Goal: Transaction & Acquisition: Purchase product/service

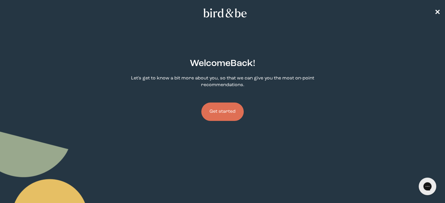
click at [227, 115] on button "Get started" at bounding box center [222, 112] width 42 height 18
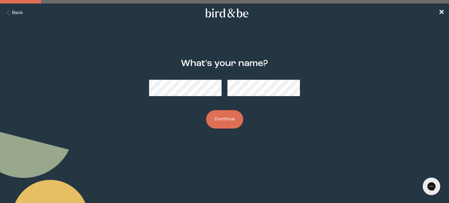
click at [227, 117] on button "Continue" at bounding box center [224, 119] width 37 height 18
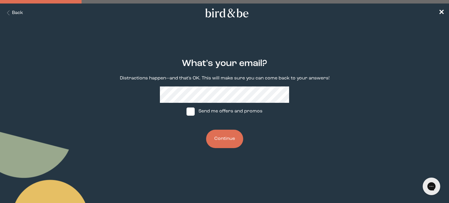
click at [228, 139] on button "Continue" at bounding box center [224, 139] width 37 height 18
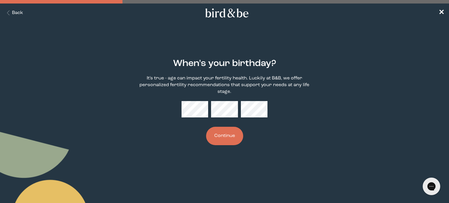
click at [234, 132] on button "Continue" at bounding box center [224, 136] width 37 height 18
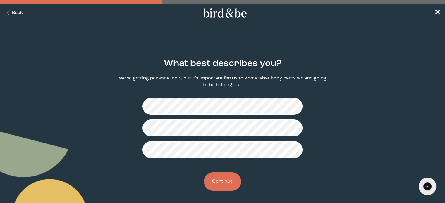
click at [227, 182] on button "Continue" at bounding box center [222, 181] width 37 height 18
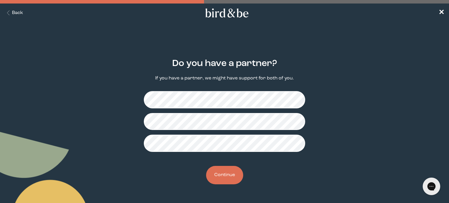
click at [235, 169] on button "Continue" at bounding box center [224, 175] width 37 height 18
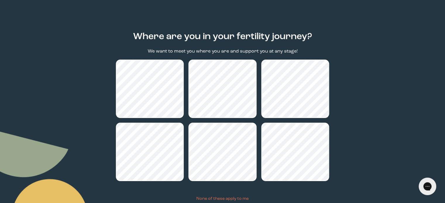
scroll to position [69, 0]
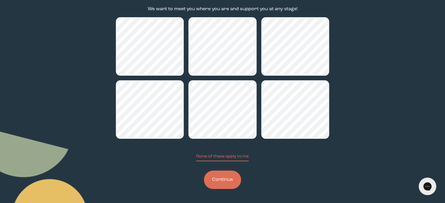
click at [226, 184] on button "Continue" at bounding box center [222, 180] width 37 height 18
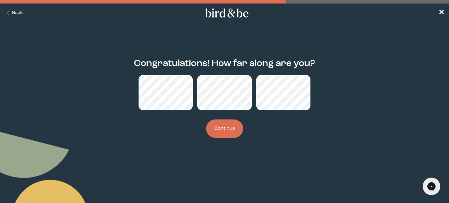
click at [222, 132] on button "Continue" at bounding box center [224, 129] width 37 height 18
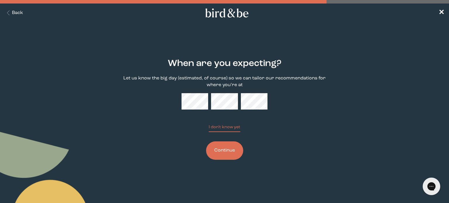
click at [209, 124] on button "I don't know yet" at bounding box center [225, 128] width 32 height 8
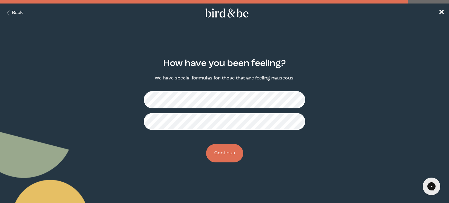
click at [239, 149] on button "Continue" at bounding box center [224, 153] width 37 height 18
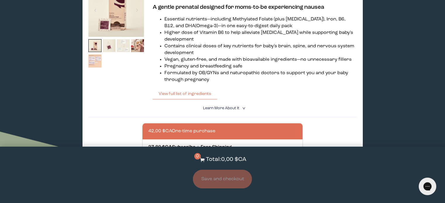
scroll to position [339, 0]
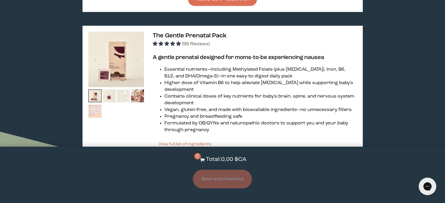
click at [91, 111] on img at bounding box center [94, 111] width 13 height 13
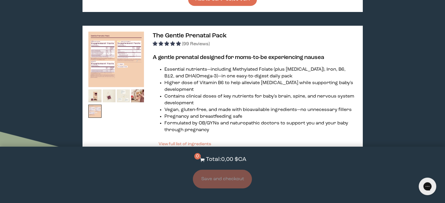
click at [109, 61] on img at bounding box center [116, 60] width 56 height 56
click at [120, 92] on img at bounding box center [123, 95] width 13 height 13
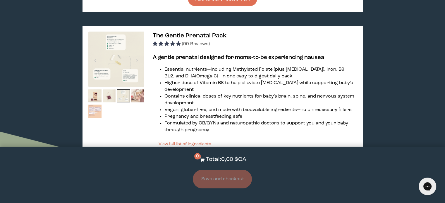
click at [134, 100] on img at bounding box center [137, 95] width 13 height 13
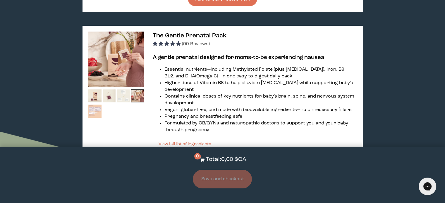
click at [118, 98] on img at bounding box center [123, 95] width 13 height 13
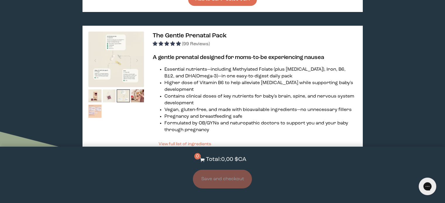
click at [106, 97] on img at bounding box center [109, 95] width 13 height 13
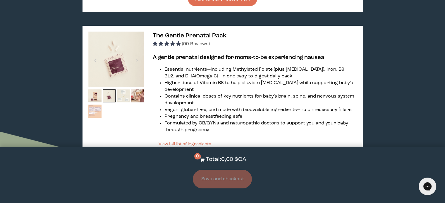
click at [87, 97] on div "The Gentle Prenatal Pack (99 Reviews) A gentle prenatal designed for moms-to-be…" at bounding box center [222, 132] width 280 height 213
click at [92, 99] on img at bounding box center [94, 95] width 13 height 13
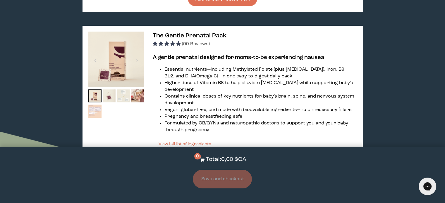
click at [92, 113] on img at bounding box center [94, 111] width 13 height 13
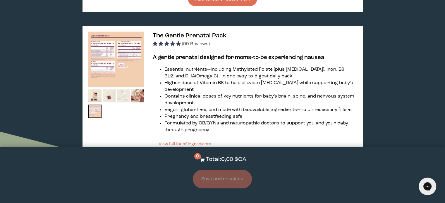
click at [129, 68] on img at bounding box center [116, 60] width 56 height 56
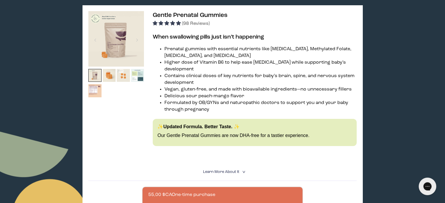
scroll to position [98, 0]
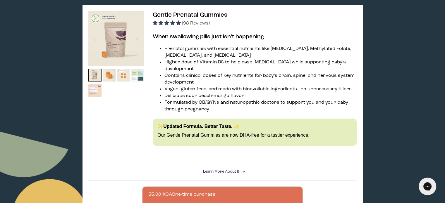
click at [95, 93] on img at bounding box center [94, 90] width 13 height 13
click at [112, 74] on img at bounding box center [109, 75] width 13 height 13
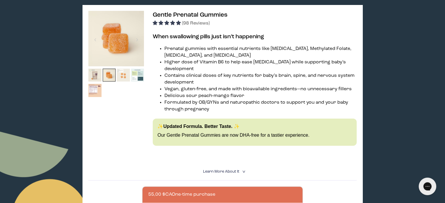
click at [121, 75] on img at bounding box center [123, 75] width 13 height 13
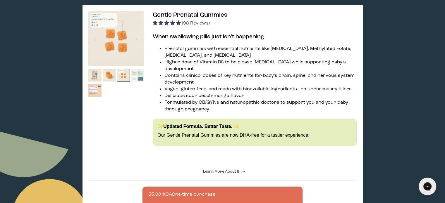
click at [140, 77] on img at bounding box center [137, 75] width 13 height 13
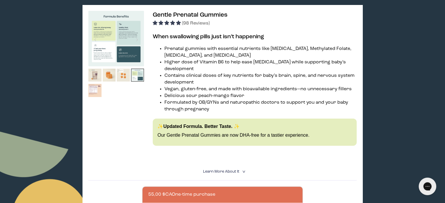
click at [89, 90] on img at bounding box center [94, 90] width 13 height 13
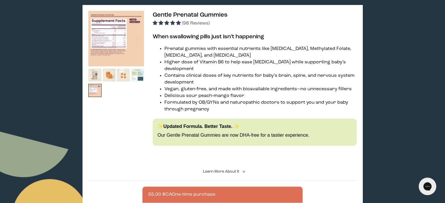
click at [110, 36] on img at bounding box center [116, 39] width 56 height 56
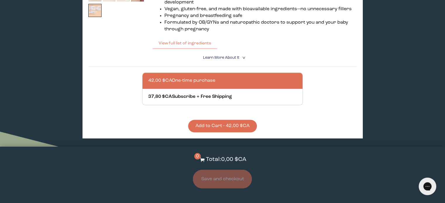
scroll to position [439, 0]
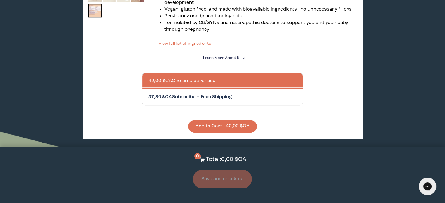
click at [263, 102] on div at bounding box center [228, 97] width 160 height 16
click at [148, 94] on input "37,80 $CA Subscribe + Free Shipping" at bounding box center [148, 94] width 0 height 0
radio input "true"
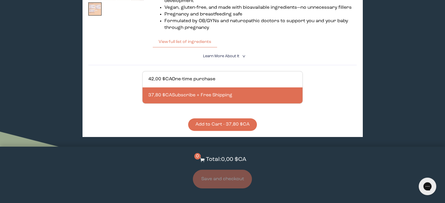
scroll to position [441, 0]
click at [218, 131] on button "Add to Cart - 37,80 $CA" at bounding box center [222, 124] width 69 height 13
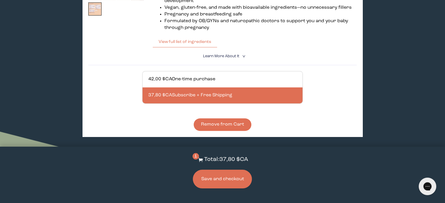
click at [232, 182] on button "Save and checkout" at bounding box center [222, 179] width 59 height 19
